Goal: Task Accomplishment & Management: Use online tool/utility

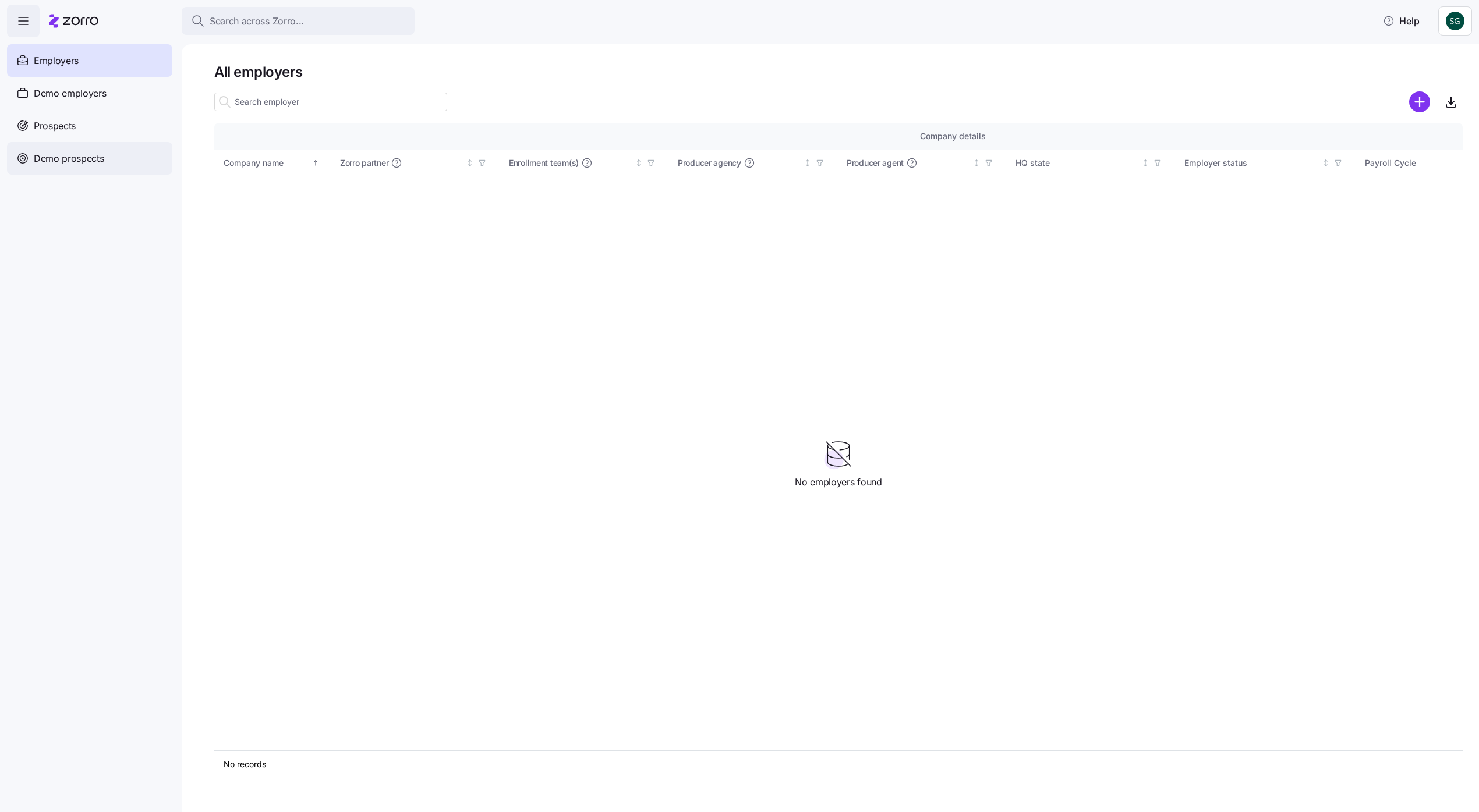
click at [66, 164] on span "Demo prospects" at bounding box center [69, 159] width 70 height 15
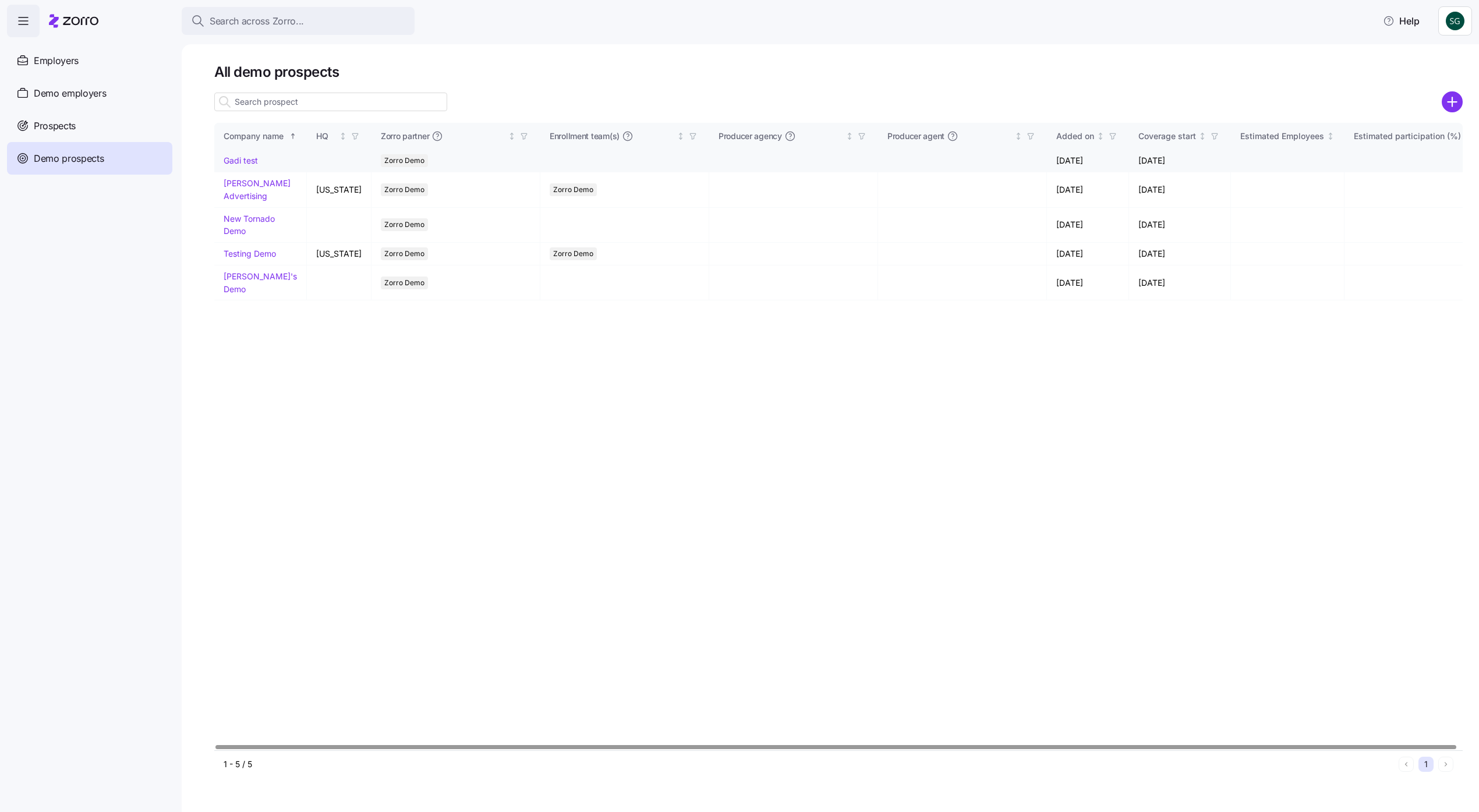
click at [239, 154] on td "Gadi test" at bounding box center [261, 161] width 93 height 23
click at [239, 161] on link "Gadi test" at bounding box center [241, 161] width 35 height 10
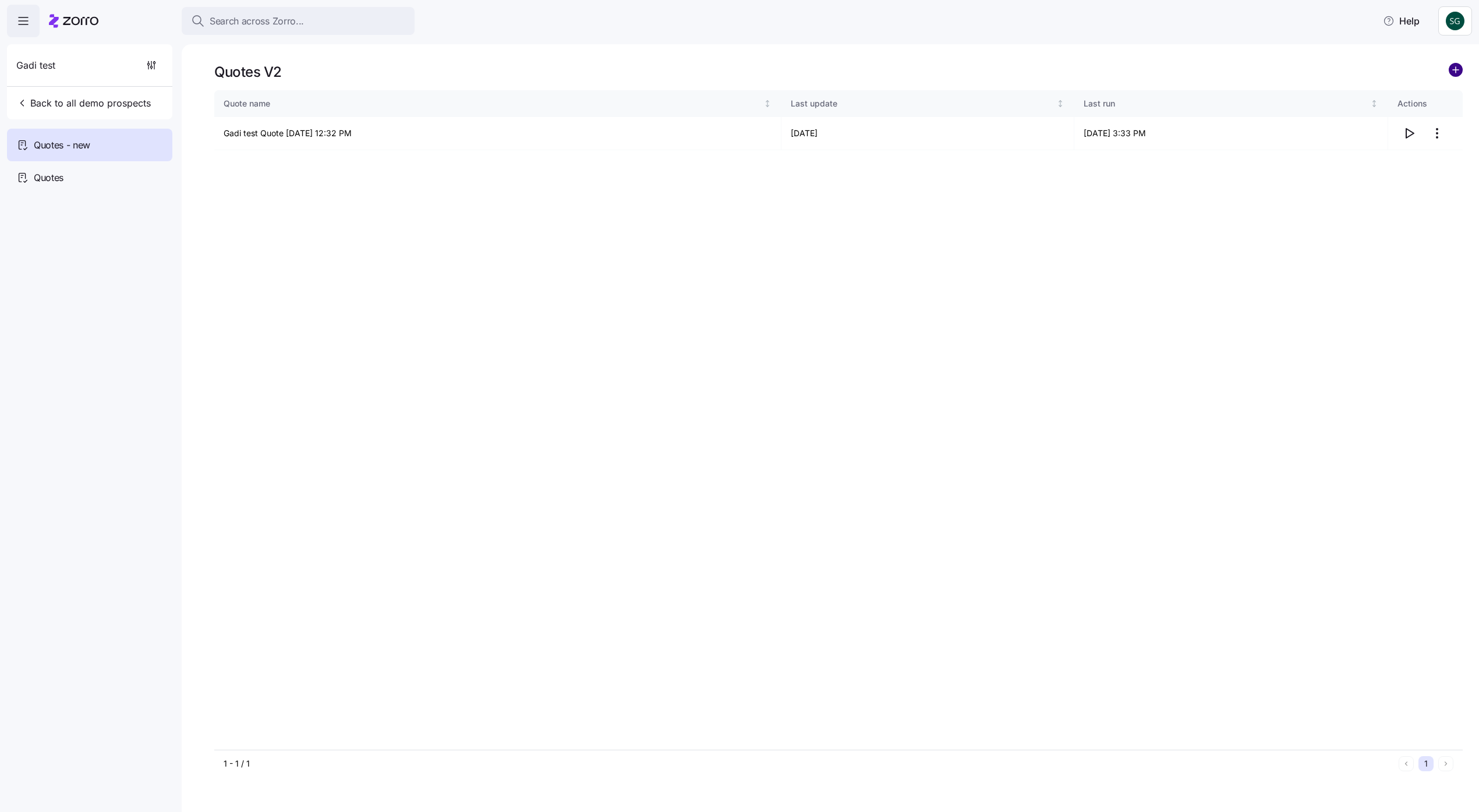
click at [1454, 67] on circle "add icon" at bounding box center [1456, 70] width 13 height 13
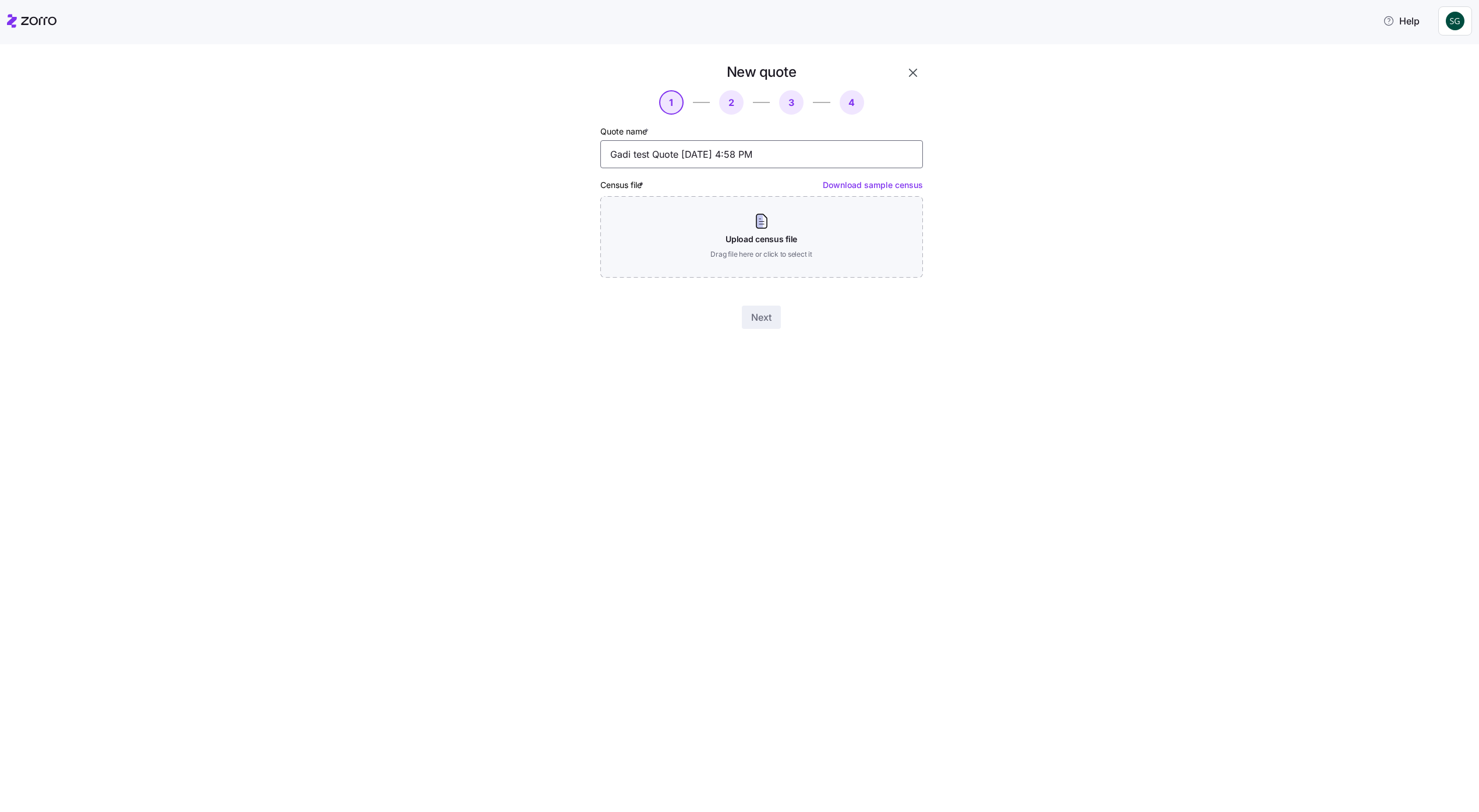
click at [734, 164] on input "Gadi test Quote 09/17/2025 4:58 PM" at bounding box center [761, 154] width 323 height 28
type input "yay"
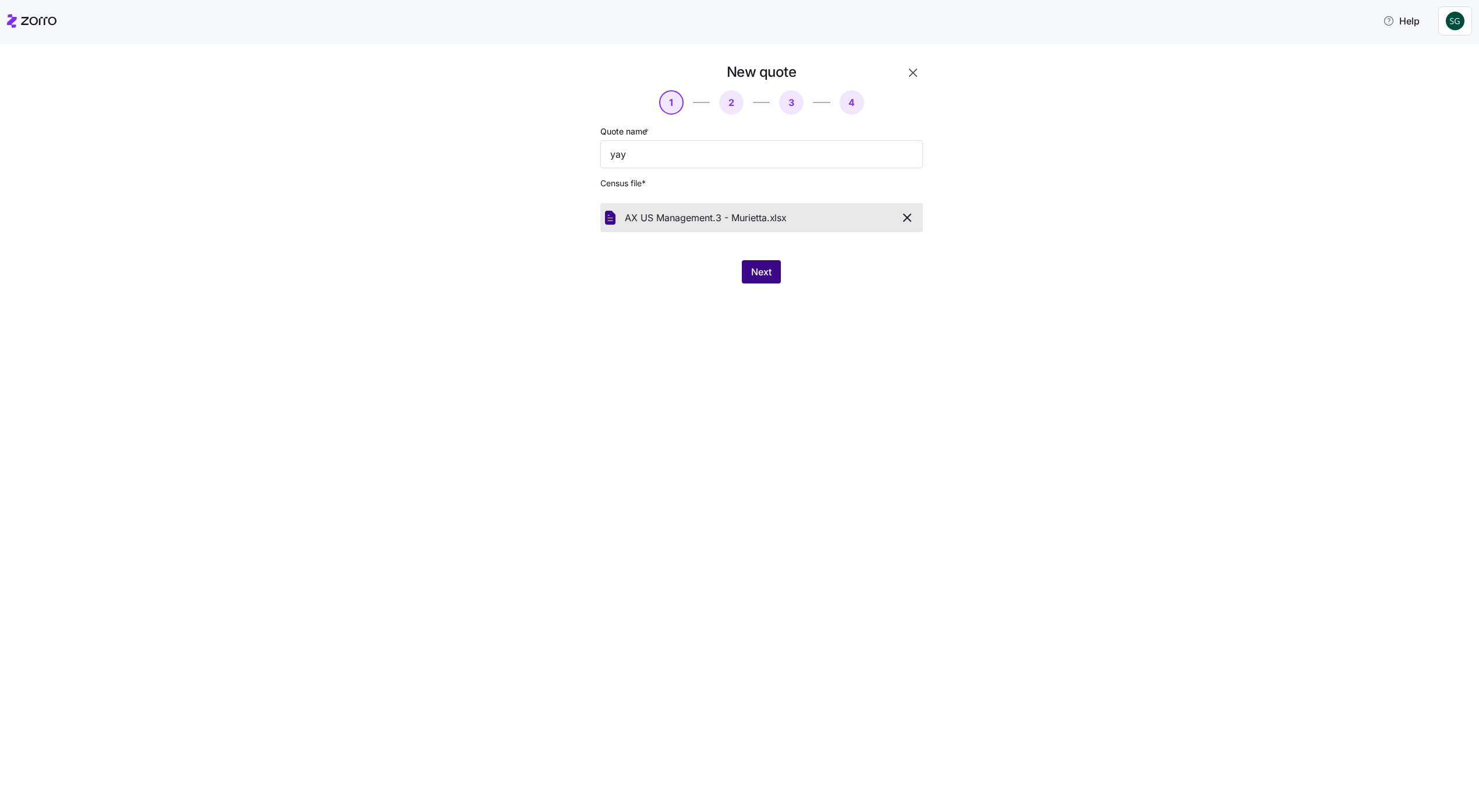
click at [770, 283] on button "Next" at bounding box center [761, 272] width 39 height 23
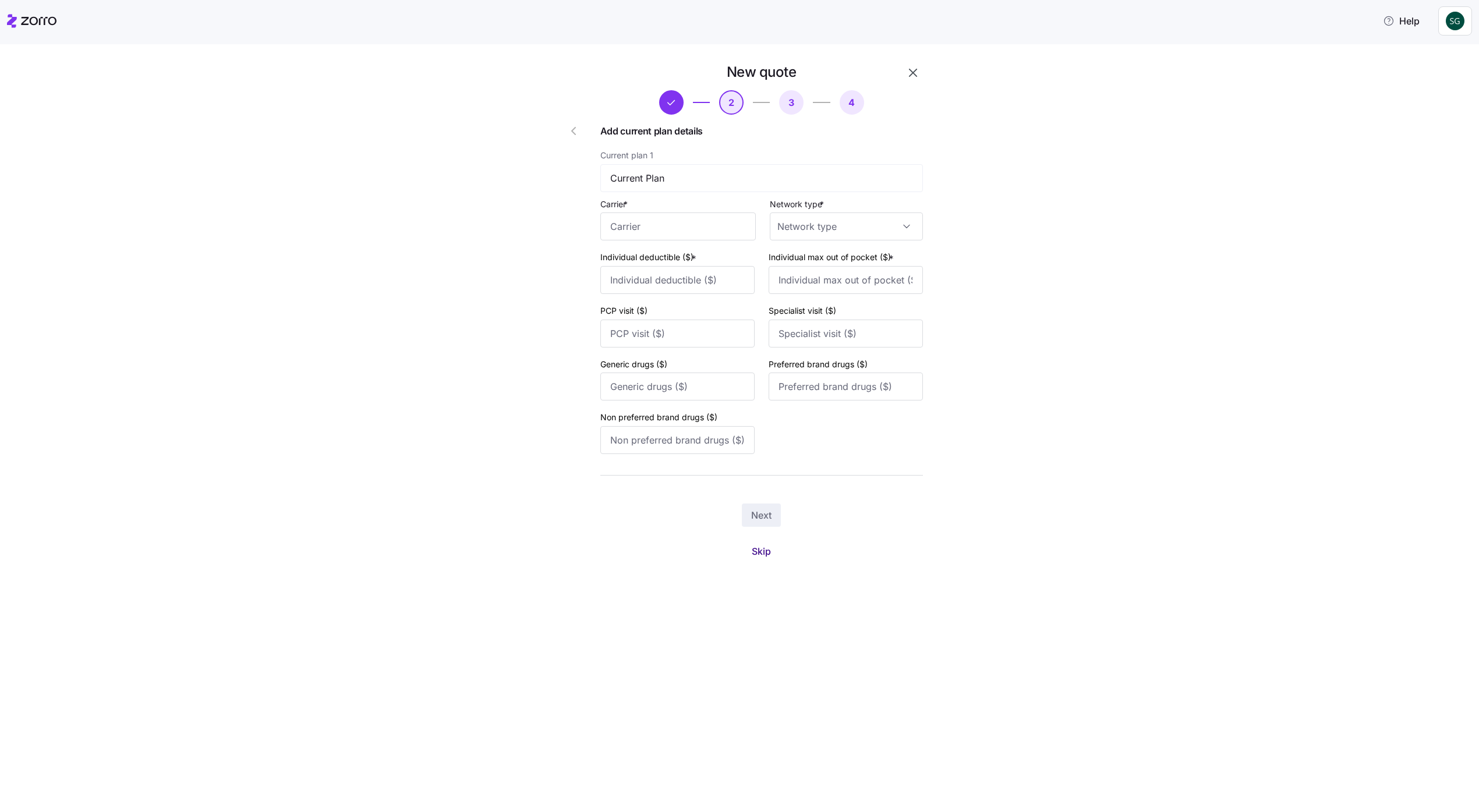
click at [760, 551] on span "Skip" at bounding box center [761, 551] width 19 height 14
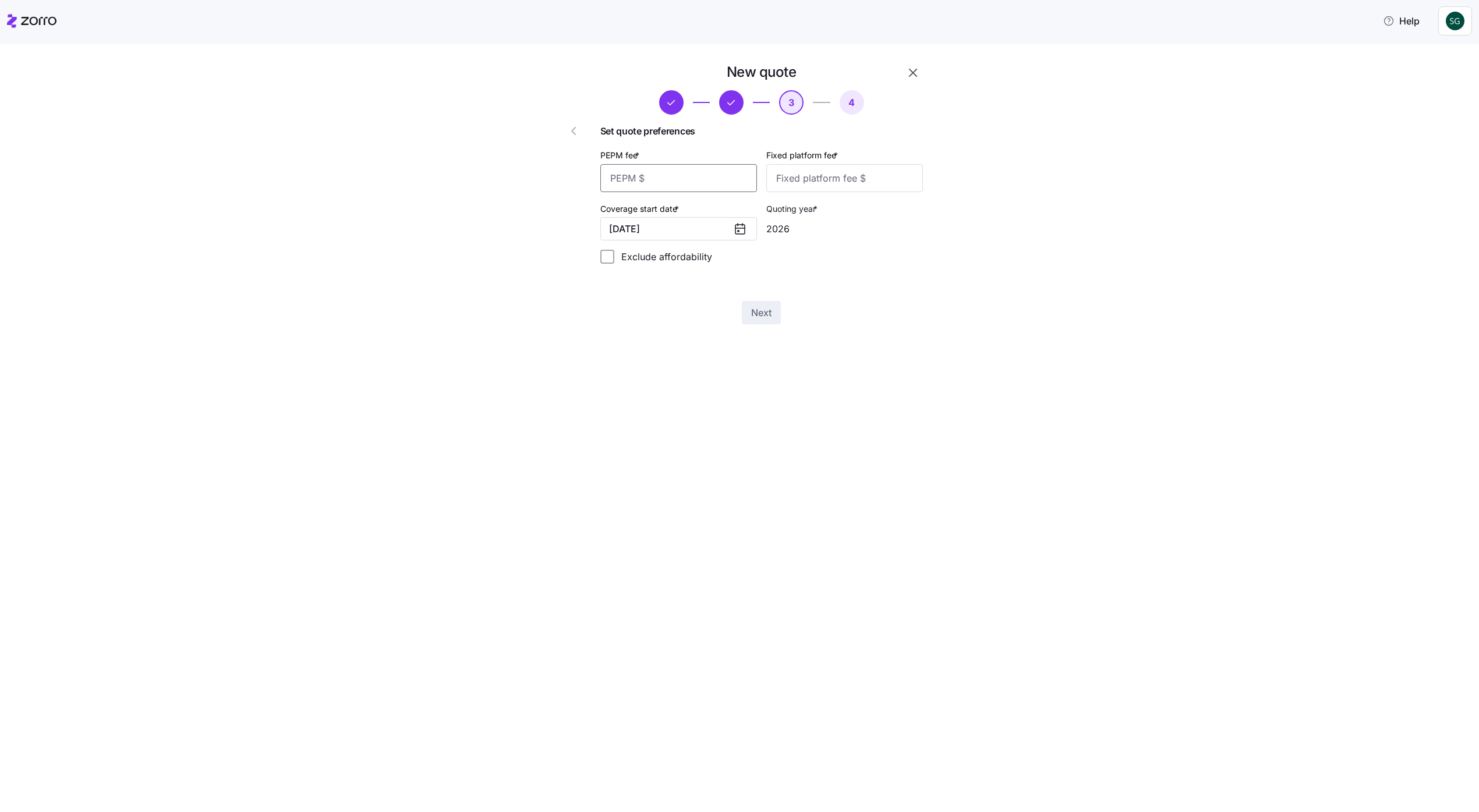
click at [696, 178] on input "PEPM fee *" at bounding box center [678, 178] width 156 height 28
type input "100"
click at [742, 301] on button "Next" at bounding box center [761, 313] width 39 height 23
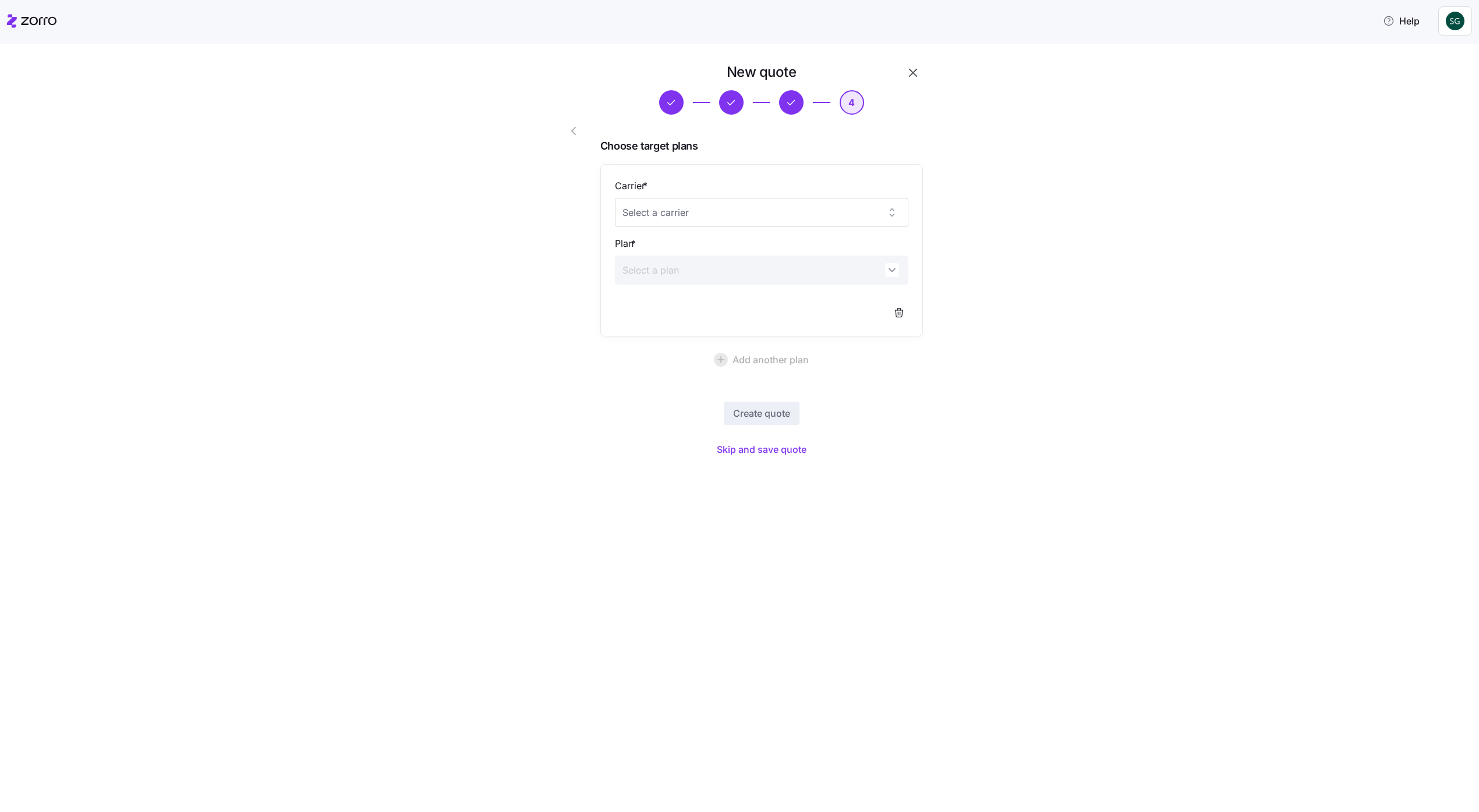
click button "Skip and save quote" at bounding box center [761, 449] width 108 height 21
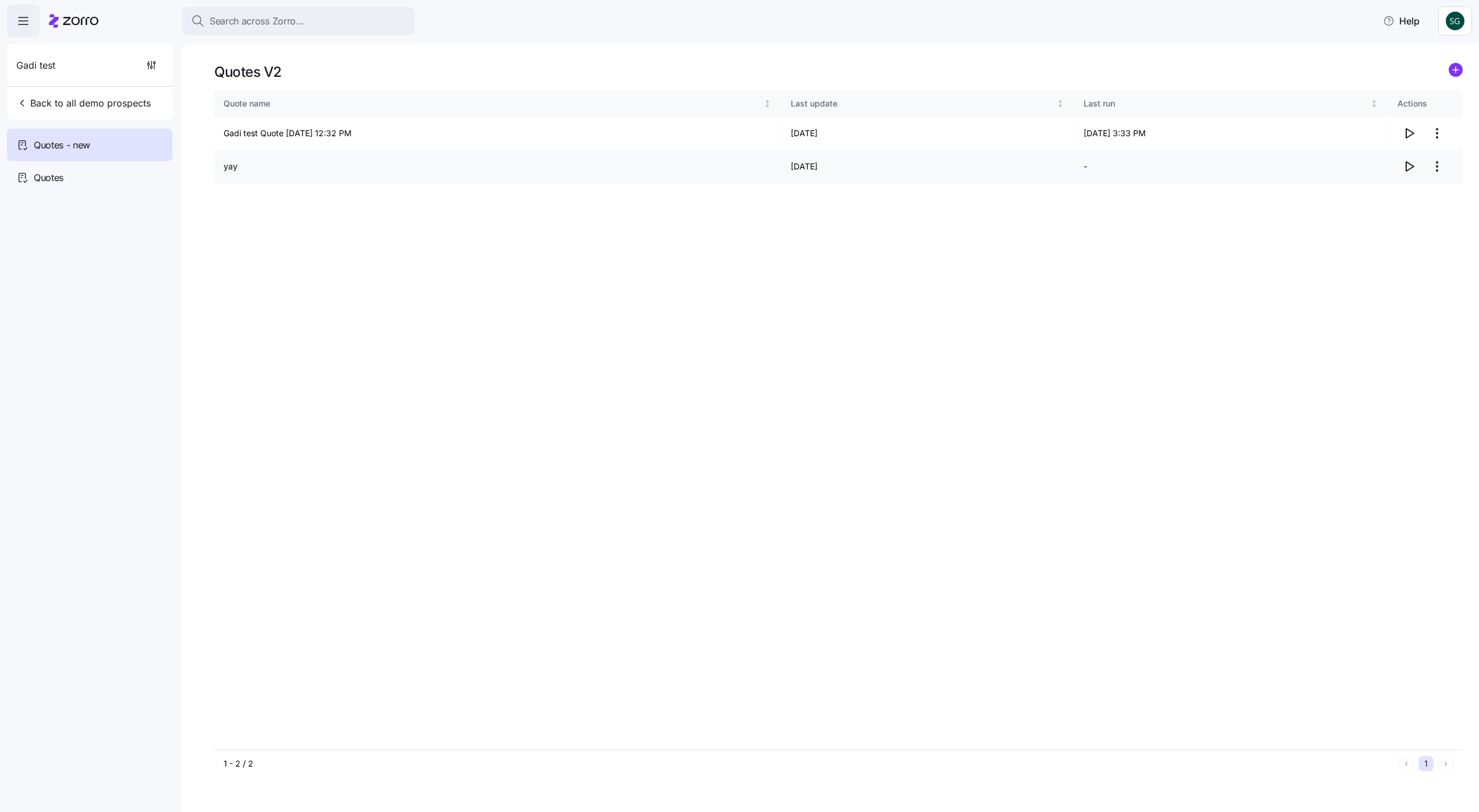
click at [1407, 169] on icon "button" at bounding box center [1410, 166] width 7 height 9
